Goal: Information Seeking & Learning: Check status

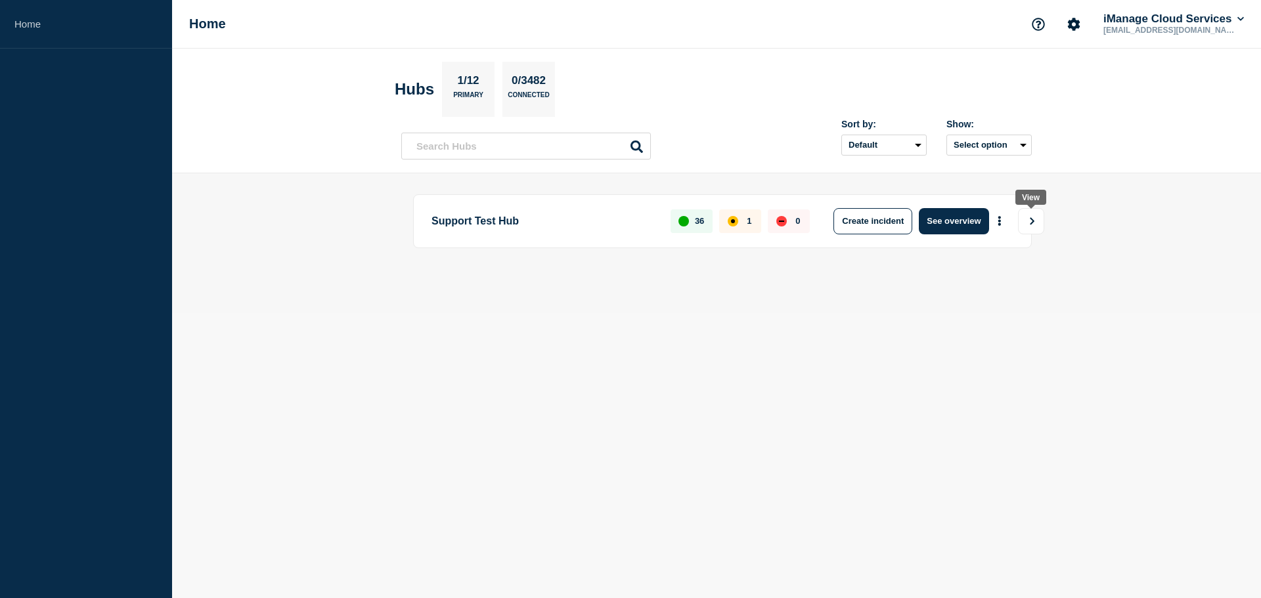
click at [1028, 220] on icon "View" at bounding box center [1032, 221] width 9 height 8
click at [1001, 219] on icon "More actions" at bounding box center [999, 221] width 4 height 10
click at [984, 282] on link "View Status Page" at bounding box center [998, 278] width 97 height 11
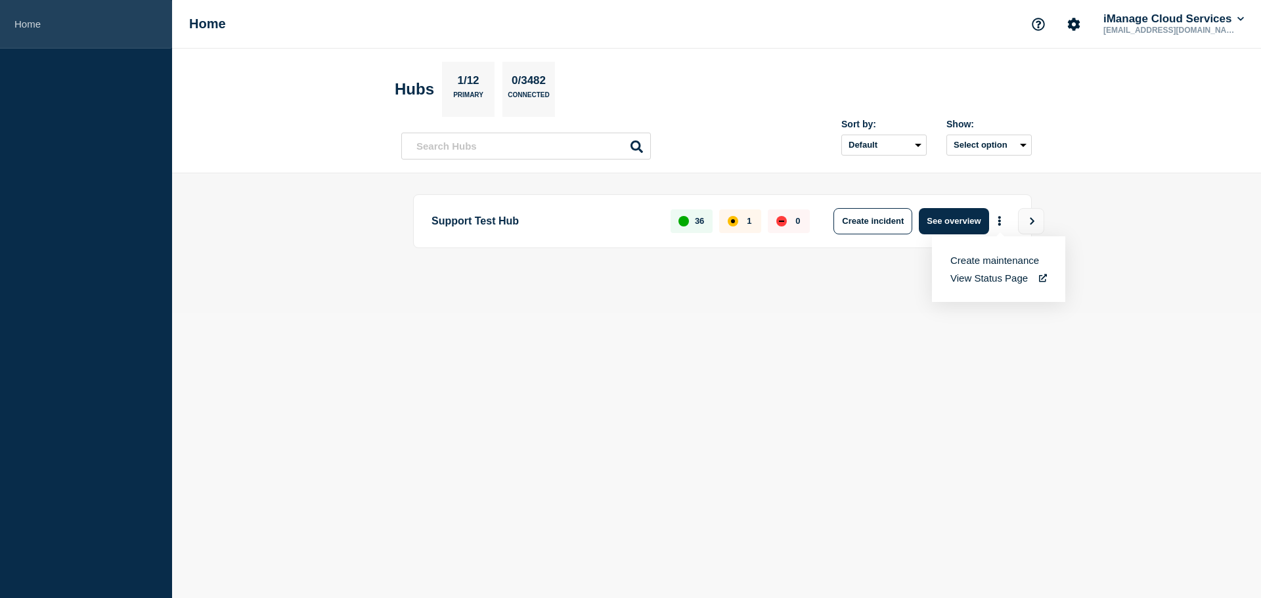
click at [68, 24] on link "Home" at bounding box center [86, 24] width 172 height 49
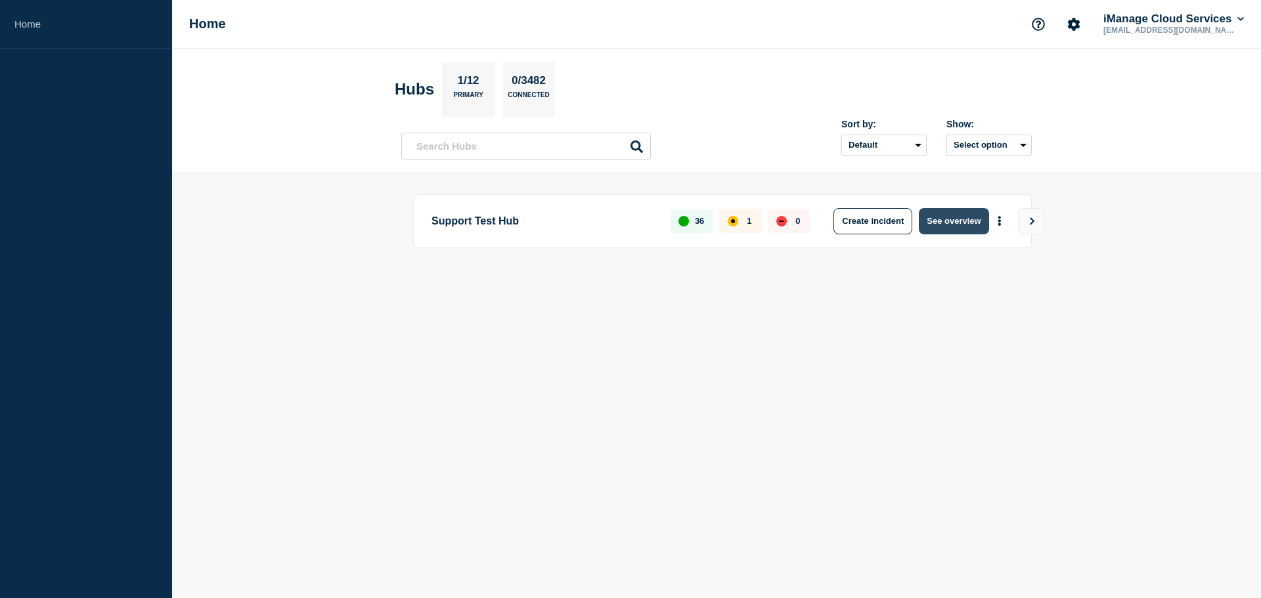
click at [937, 215] on button "See overview" at bounding box center [954, 221] width 70 height 26
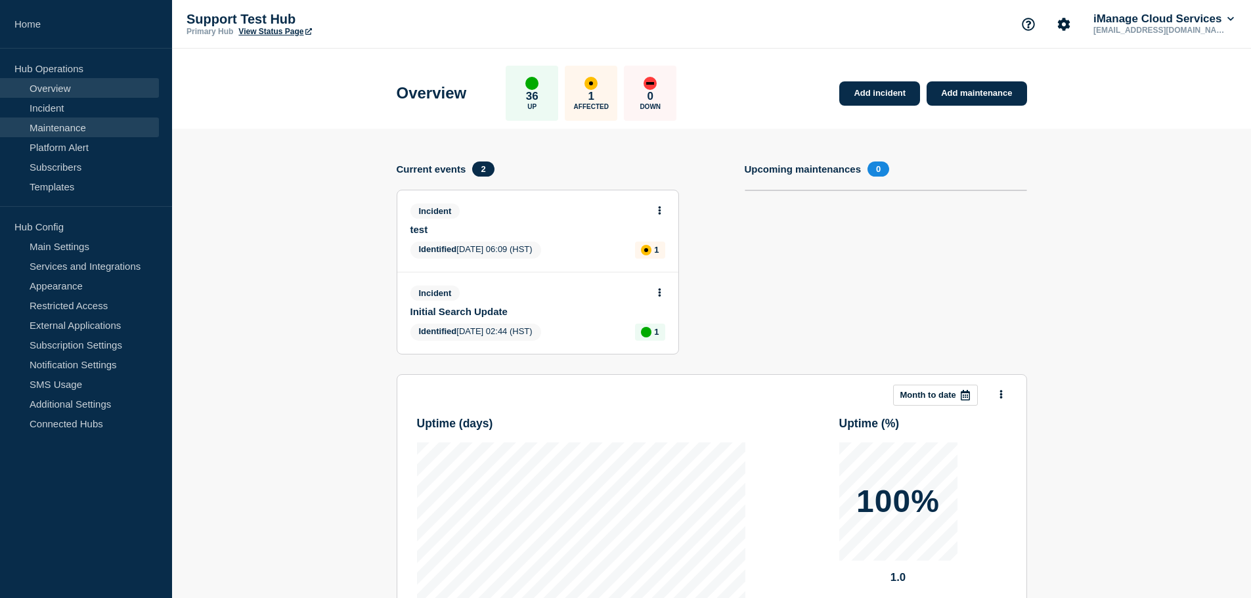
click at [66, 132] on link "Maintenance" at bounding box center [79, 128] width 159 height 20
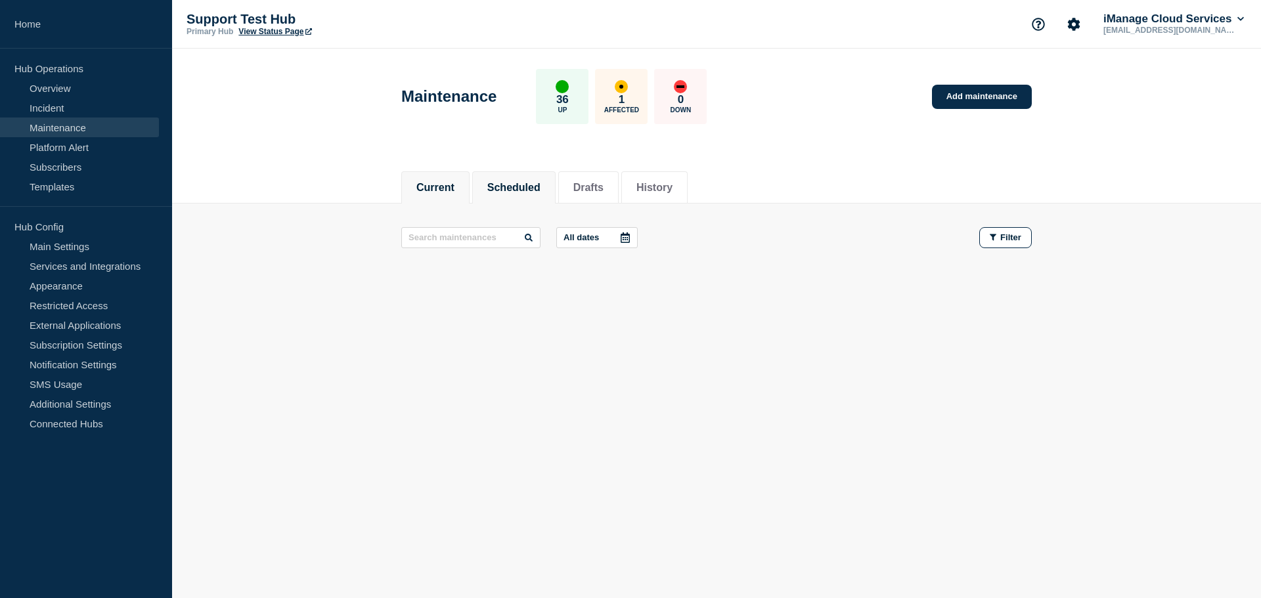
click at [511, 188] on button "Scheduled" at bounding box center [513, 188] width 53 height 12
click at [597, 185] on button "Drafts" at bounding box center [588, 188] width 30 height 12
click at [672, 186] on button "History" at bounding box center [654, 188] width 36 height 12
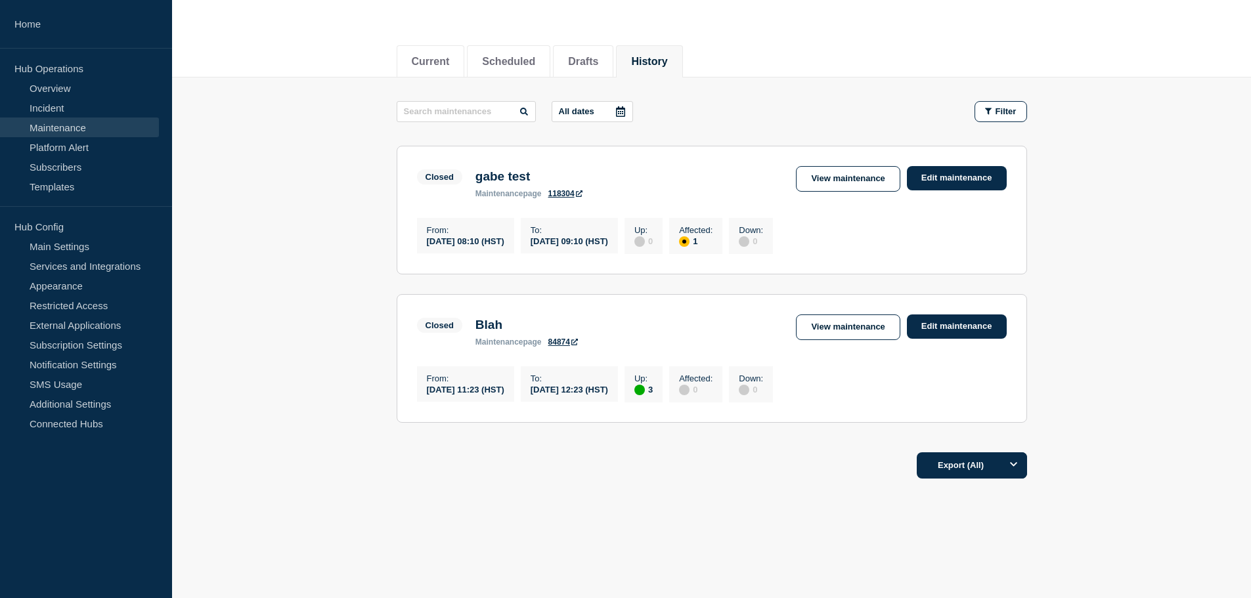
scroll to position [135, 0]
click at [844, 327] on link "View maintenance" at bounding box center [848, 328] width 104 height 26
